Goal: Communication & Community: Answer question/provide support

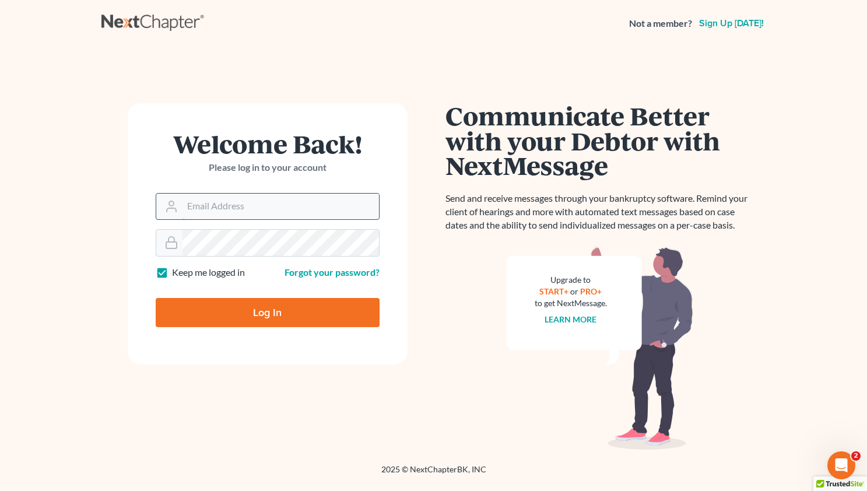
click at [203, 216] on input "Email Address" at bounding box center [280, 207] width 196 height 26
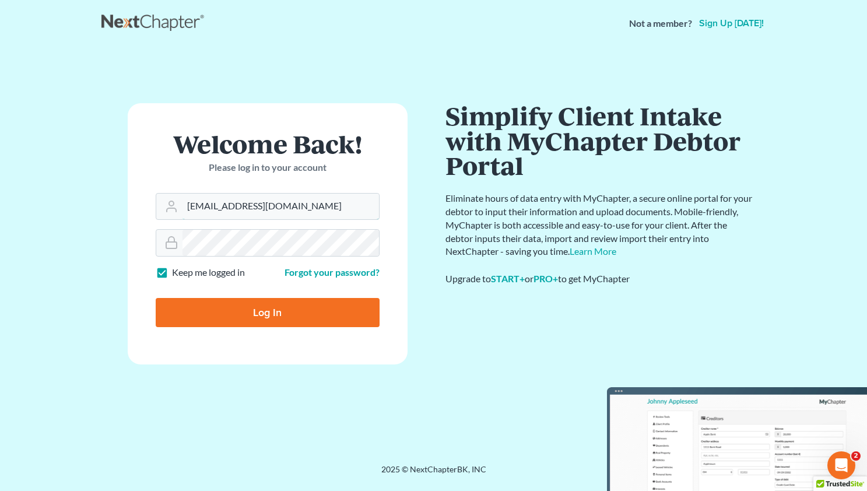
type input "mwalker@arthurlwalker.com"
click at [233, 304] on input "Log In" at bounding box center [268, 312] width 224 height 29
type input "Thinking..."
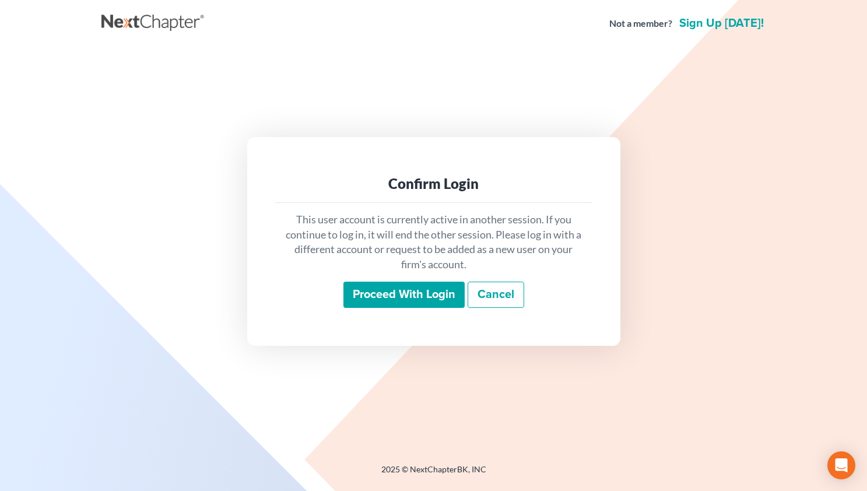
click at [406, 293] on input "Proceed with login" at bounding box center [403, 295] width 121 height 27
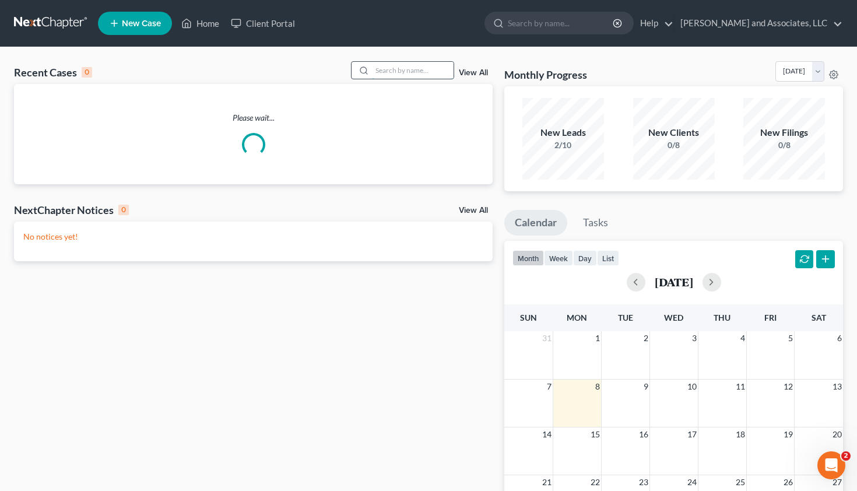
click at [390, 65] on input "search" at bounding box center [413, 70] width 82 height 17
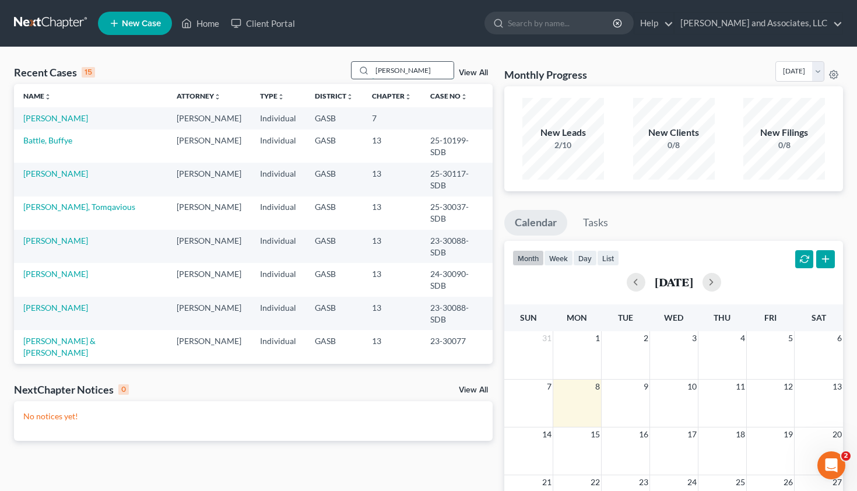
type input "[PERSON_NAME]"
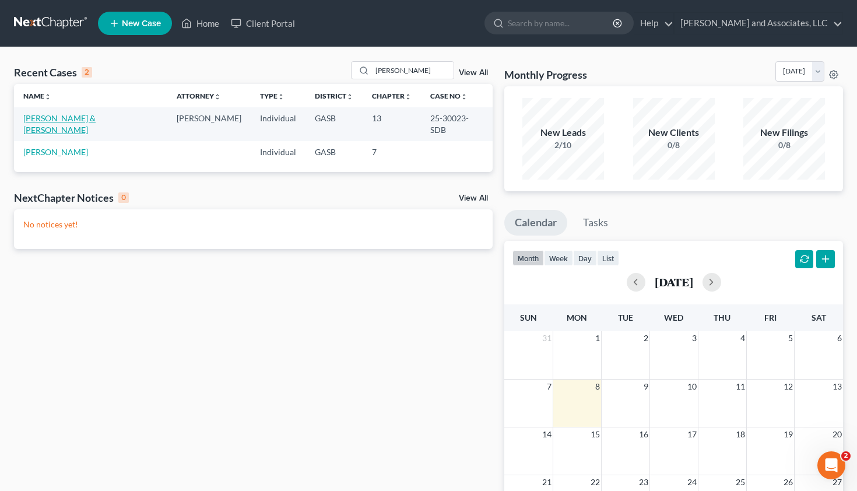
click at [52, 122] on link "Graham, Bradlee & Emily" at bounding box center [59, 124] width 72 height 22
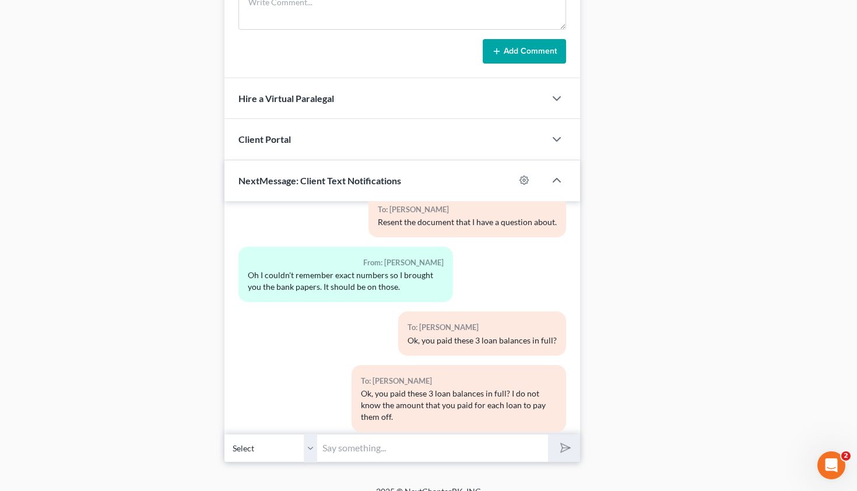
scroll to position [800, 0]
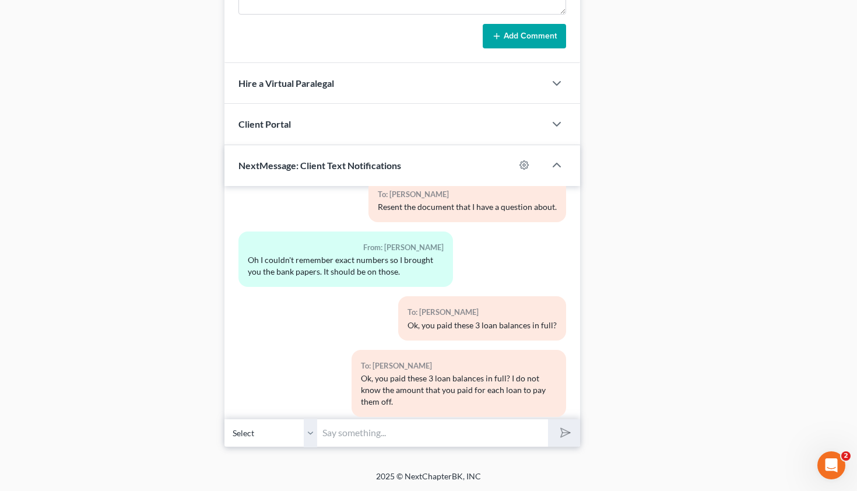
click at [349, 435] on input "text" at bounding box center [433, 433] width 231 height 29
click at [324, 431] on input "Mr. and Mrs. Graham," at bounding box center [433, 433] width 231 height 29
click at [482, 433] on input "Good Afternoon, Mr. and Mrs. Graham," at bounding box center [433, 433] width 231 height 29
type input "Good Afternoon, Mr. and Mrs. Graham. Please check your emails. Thank you. Attor…"
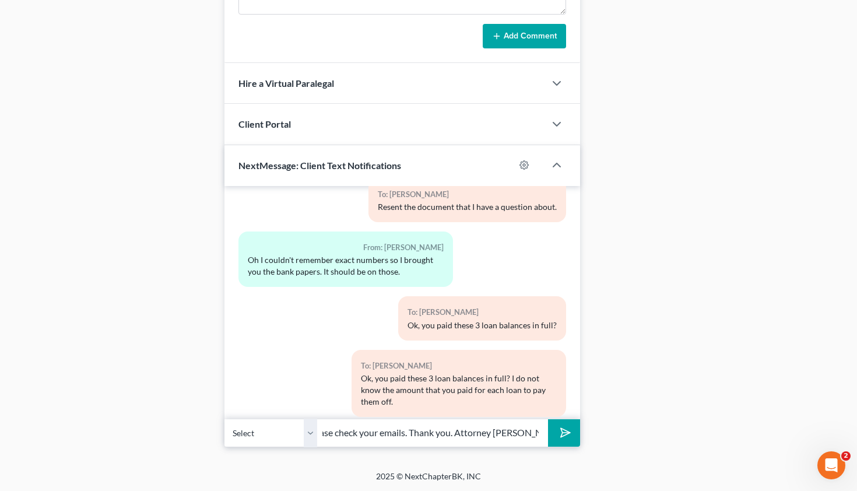
click at [565, 433] on line "submit" at bounding box center [567, 433] width 8 height 8
click at [224, 419] on select "Select +1 (478) 484-6063 - Bradlee Graham +1 (478) 484-9282 - Emily Graham" at bounding box center [270, 433] width 93 height 29
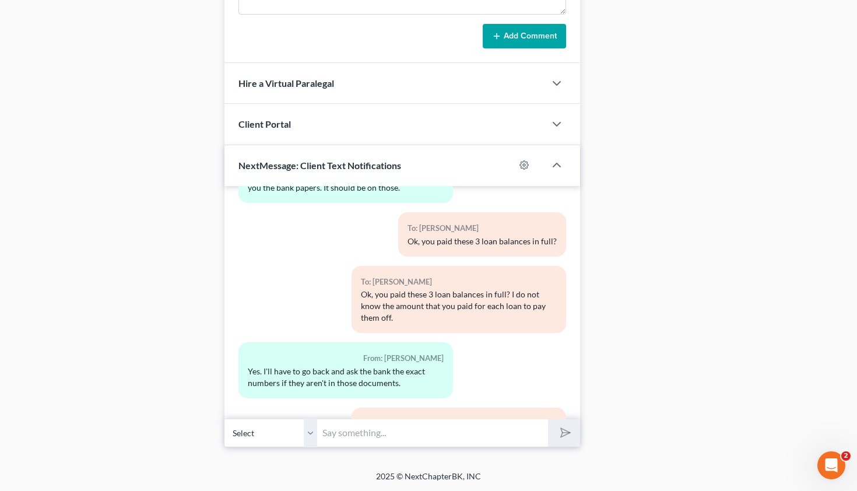
select select "1"
click option "+1 (478) 484-9282 - Emily Graham" at bounding box center [0, 0] width 0 height 0
drag, startPoint x: 361, startPoint y: 368, endPoint x: 553, endPoint y: 384, distance: 191.9
drag, startPoint x: 358, startPoint y: 370, endPoint x: 553, endPoint y: 385, distance: 195.4
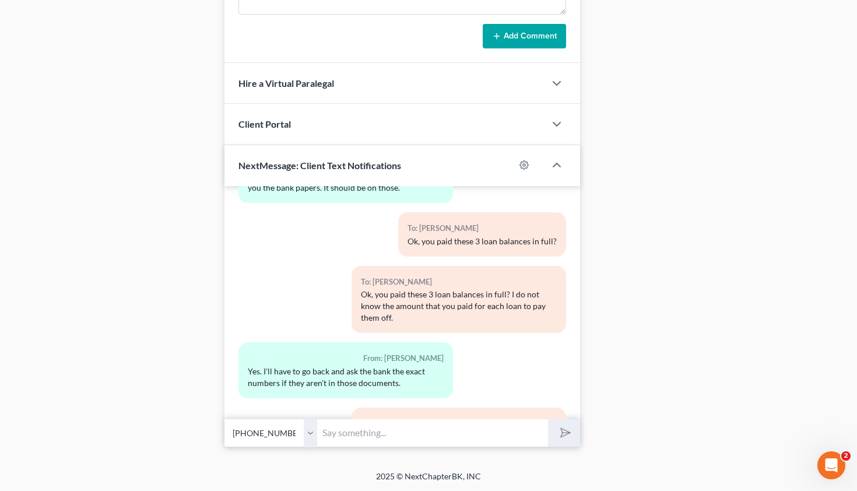
copy div "Good Afternoon, Mr. and Mrs. Graham. Please check your emails. Thank you. Attor…"
click at [357, 435] on input "text" at bounding box center [433, 433] width 231 height 29
paste input "Good Afternoon, Mr. and Mrs. Graham. Please check your emails. Thank you. Attor…"
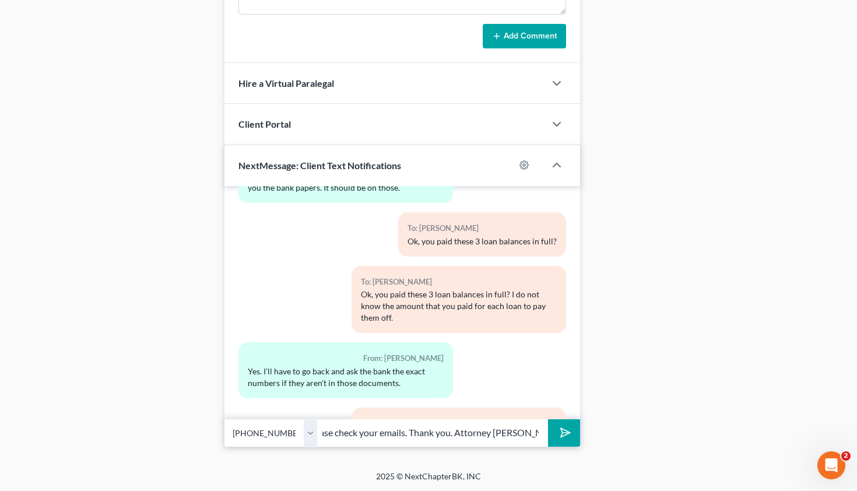
type input "Good Afternoon, Mr. and Mrs. Graham. Please check your emails. Thank you. Attor…"
click at [562, 431] on polygon "submit" at bounding box center [563, 433] width 14 height 14
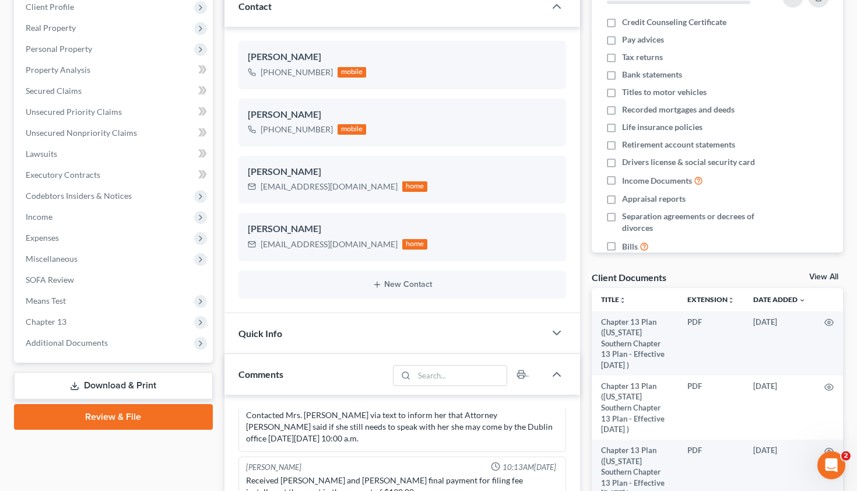
scroll to position [0, 0]
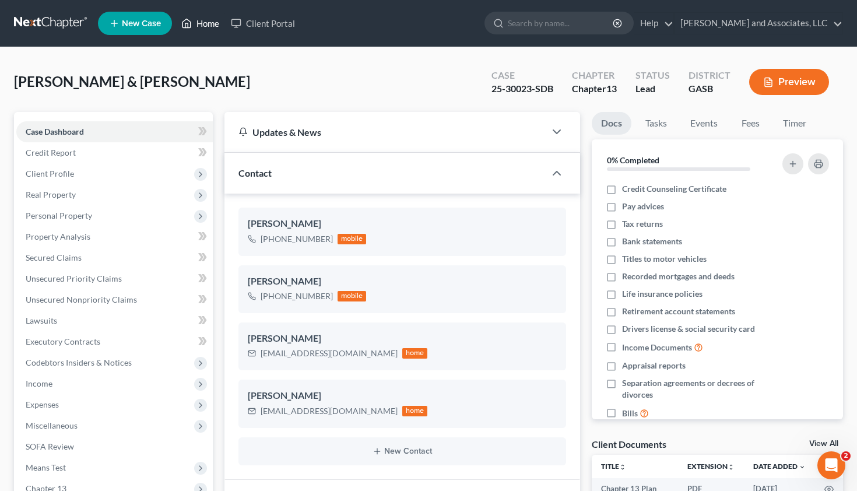
click at [209, 21] on link "Home" at bounding box center [200, 23] width 50 height 21
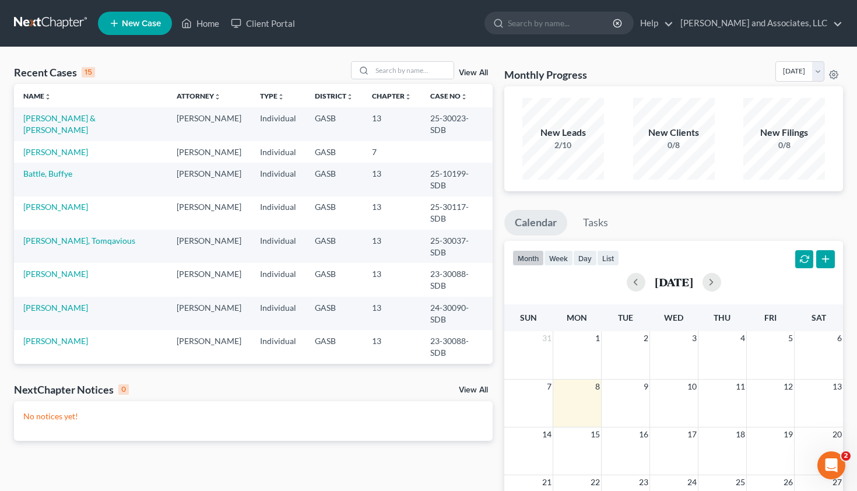
click at [65, 230] on td "Hudson, Tomqavious" at bounding box center [90, 246] width 153 height 33
click at [69, 236] on link "Hudson, Tomqavious" at bounding box center [79, 241] width 112 height 10
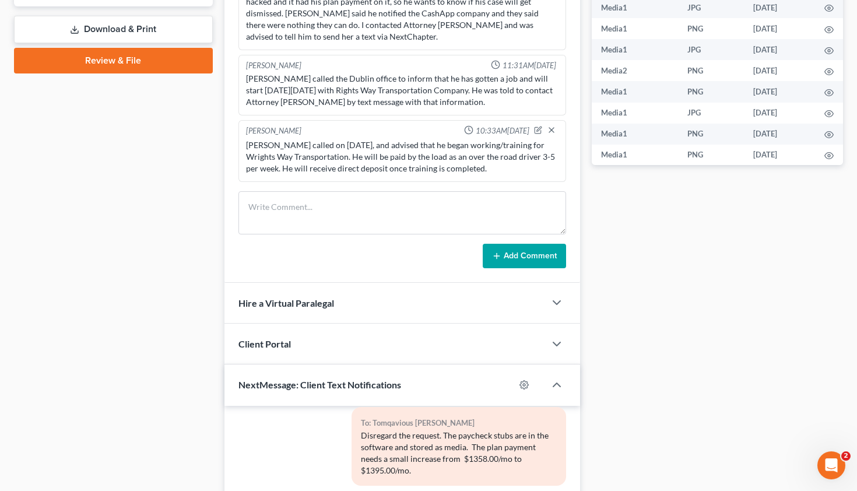
scroll to position [742, 0]
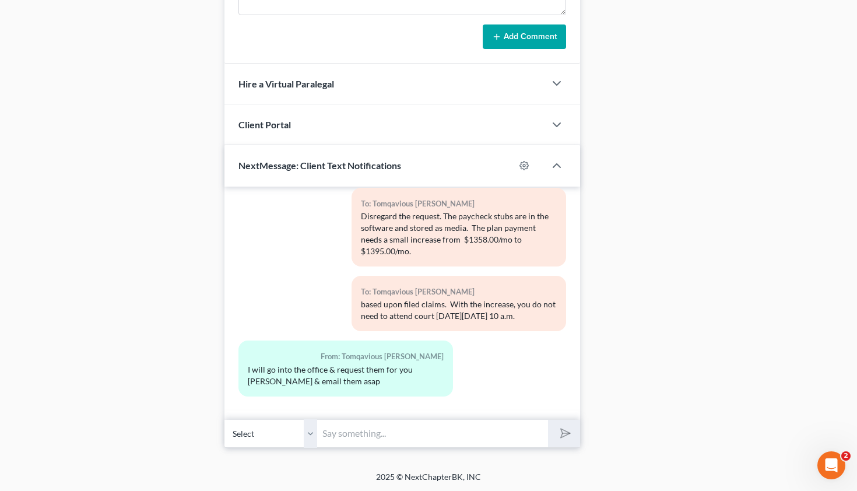
click at [357, 433] on input "text" at bounding box center [433, 433] width 231 height 29
type input "M"
type input "Good Afternoon, Mr. Hudson. The Trustee's office accepted the 8/1/25 paycheck s…"
click at [563, 430] on icon "submit" at bounding box center [563, 433] width 16 height 16
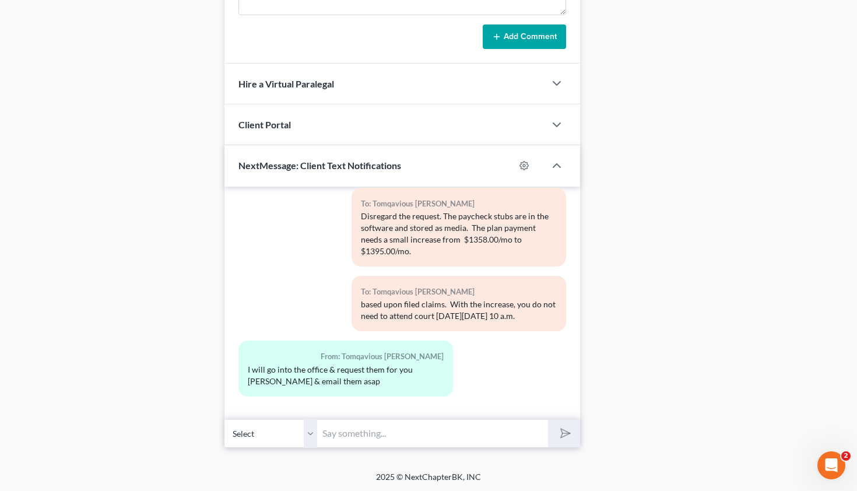
scroll to position [0, 0]
click at [434, 431] on input "text" at bounding box center [433, 433] width 231 height 29
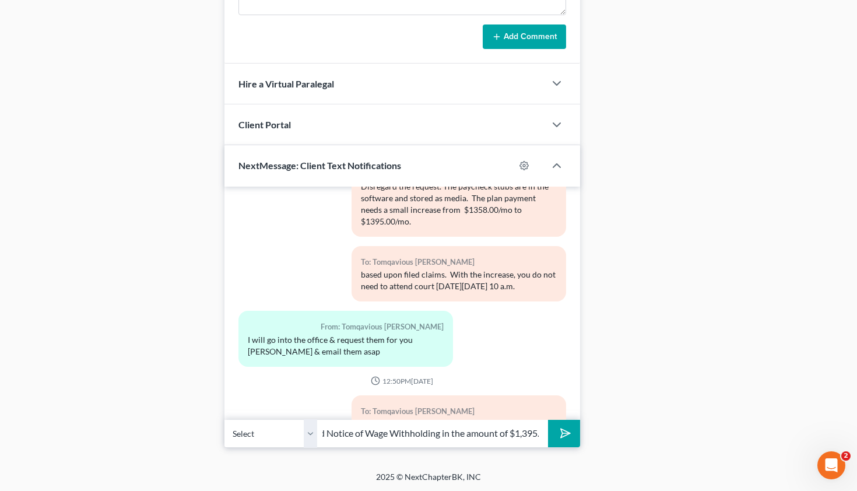
scroll to position [7249, 0]
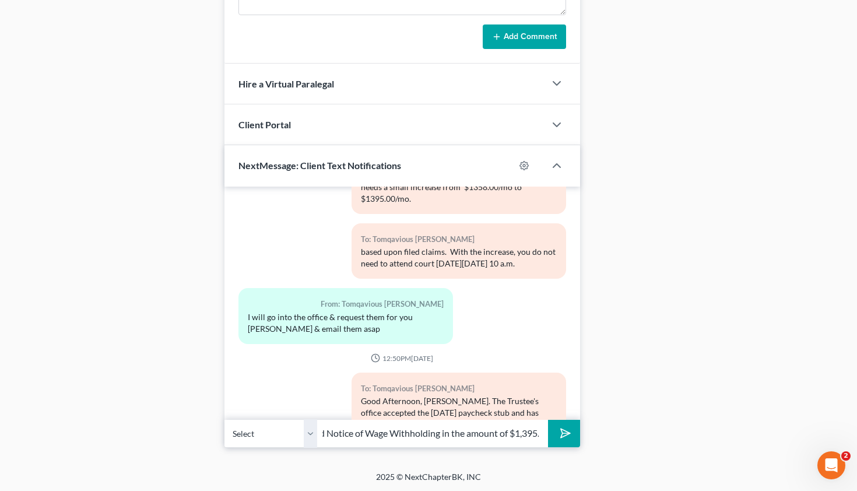
click at [301, 301] on div "From: Tomqavious Hudson" at bounding box center [346, 303] width 196 height 13
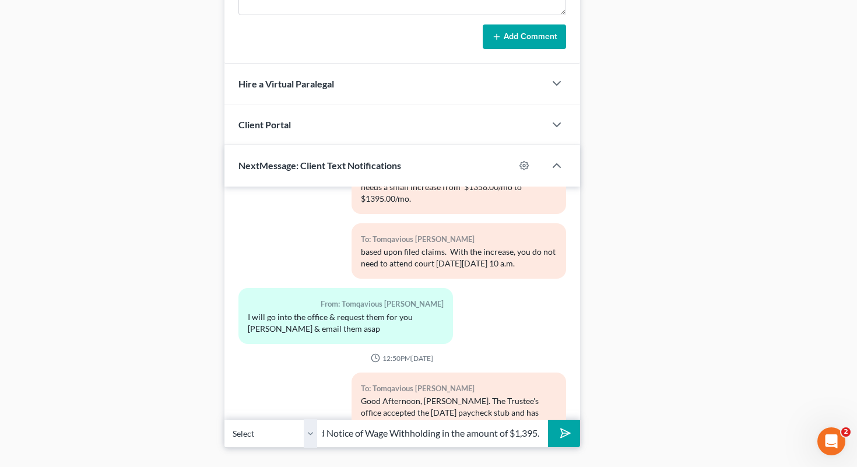
click at [535, 430] on input "for you to attend court. Your employer will receive an amended Notice of Wage W…" at bounding box center [433, 433] width 231 height 29
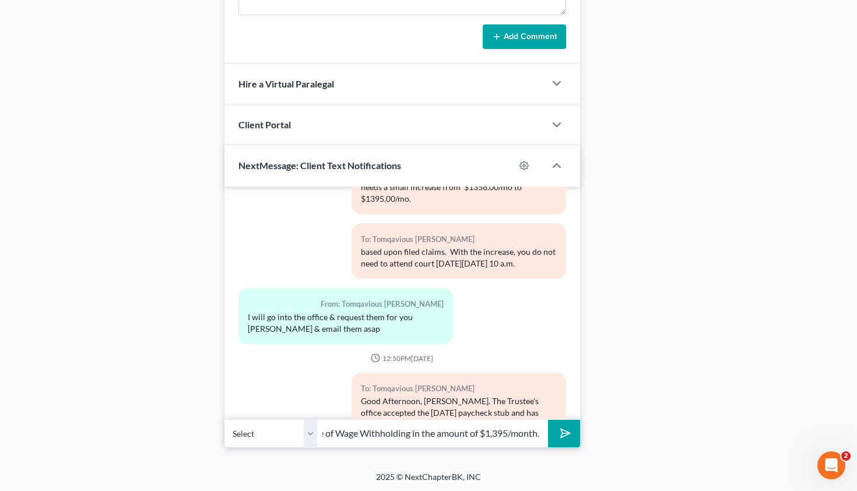
scroll to position [0, 287]
click at [540, 433] on input "for you to attend court. Your employer will receive an amended Notice of Wage W…" at bounding box center [433, 433] width 231 height 29
type input "for you to attend court. Your employer will receive an amended Notice of Wage W…"
click at [567, 429] on icon "submit" at bounding box center [563, 433] width 16 height 16
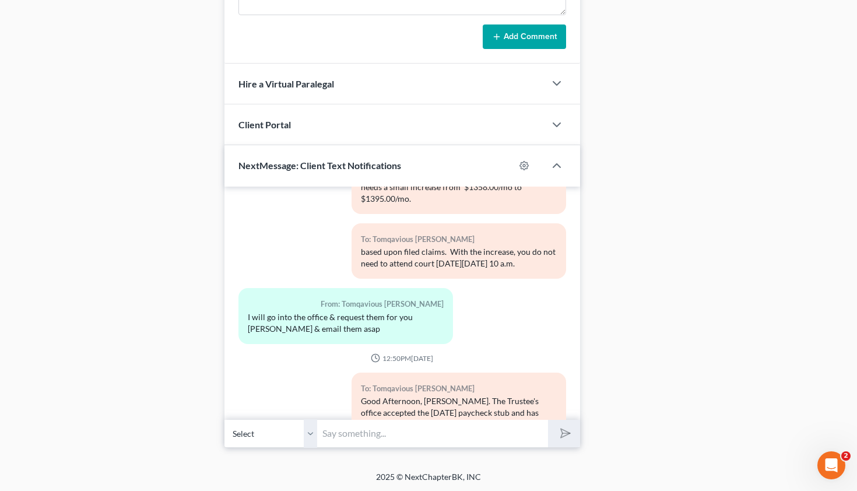
scroll to position [7381, 0]
